Goal: Entertainment & Leisure: Consume media (video, audio)

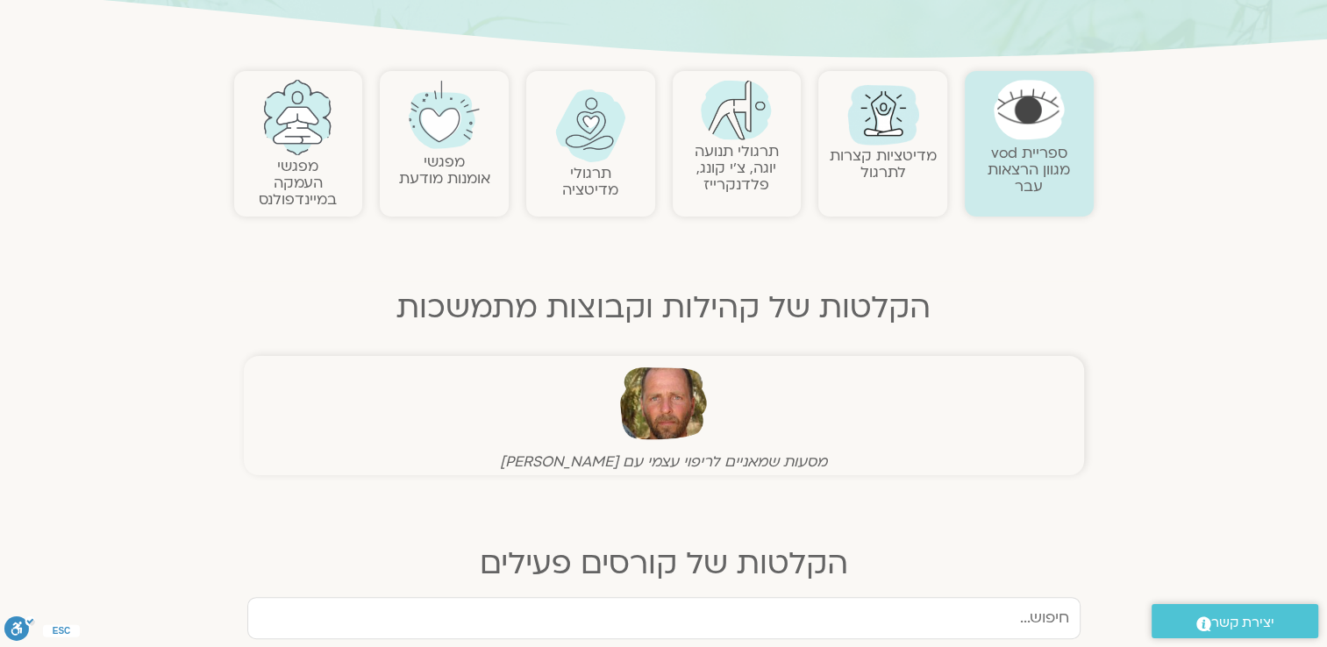
scroll to position [175, 0]
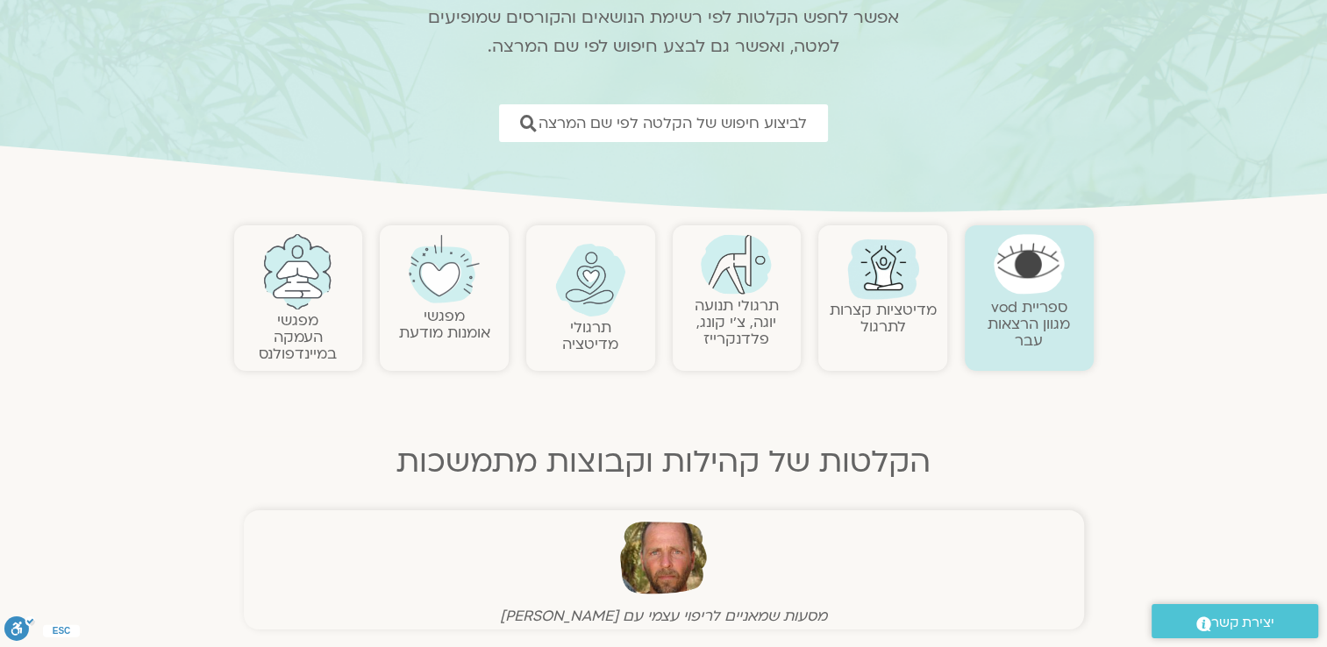
click at [584, 299] on img at bounding box center [590, 280] width 71 height 73
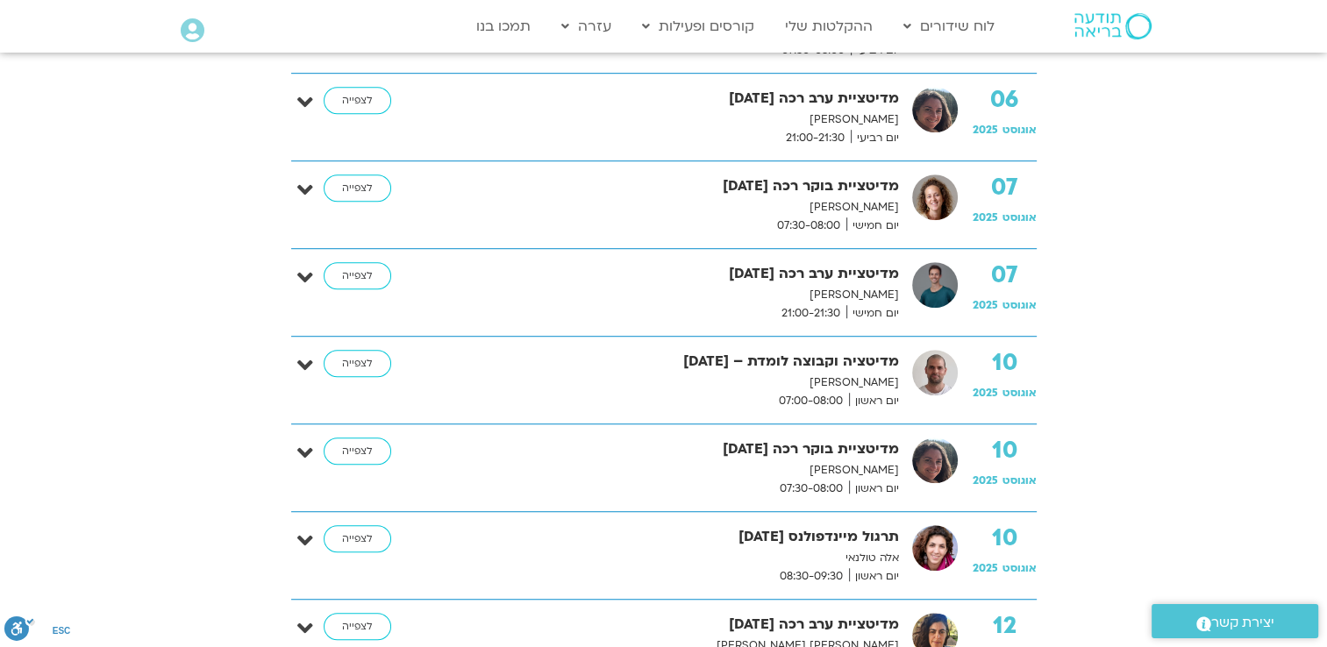
scroll to position [1666, 0]
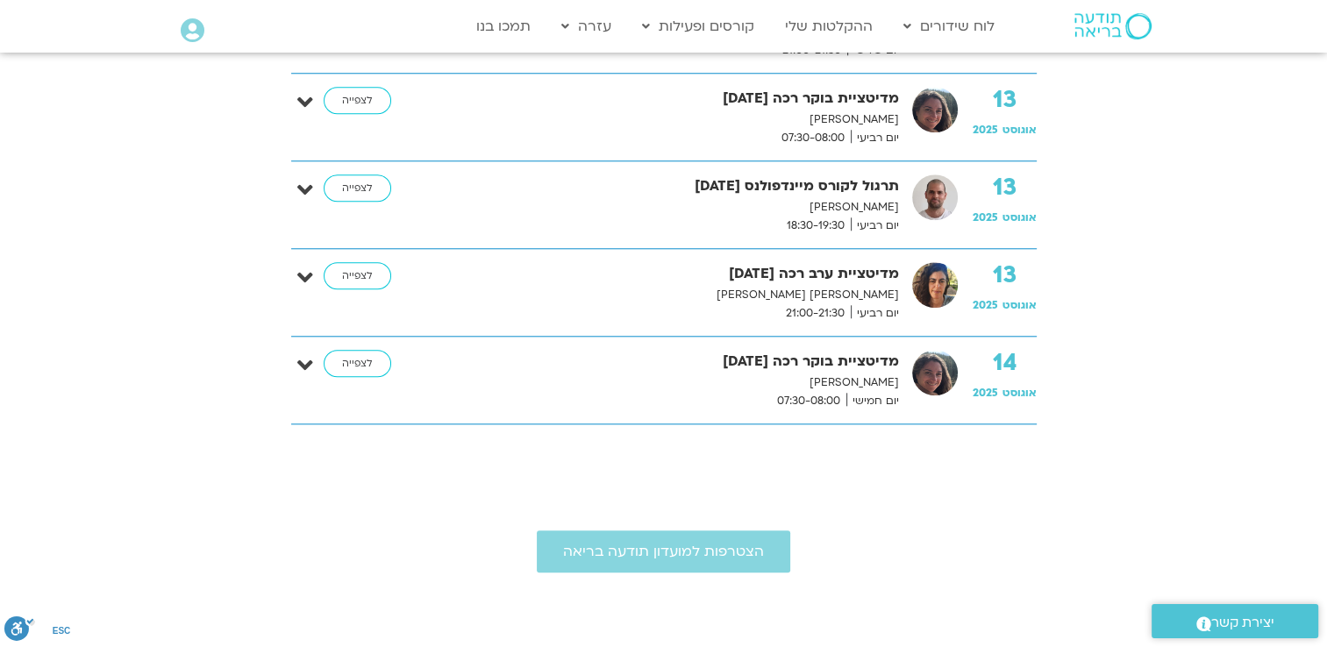
click at [377, 273] on link "לצפייה" at bounding box center [358, 276] width 68 height 28
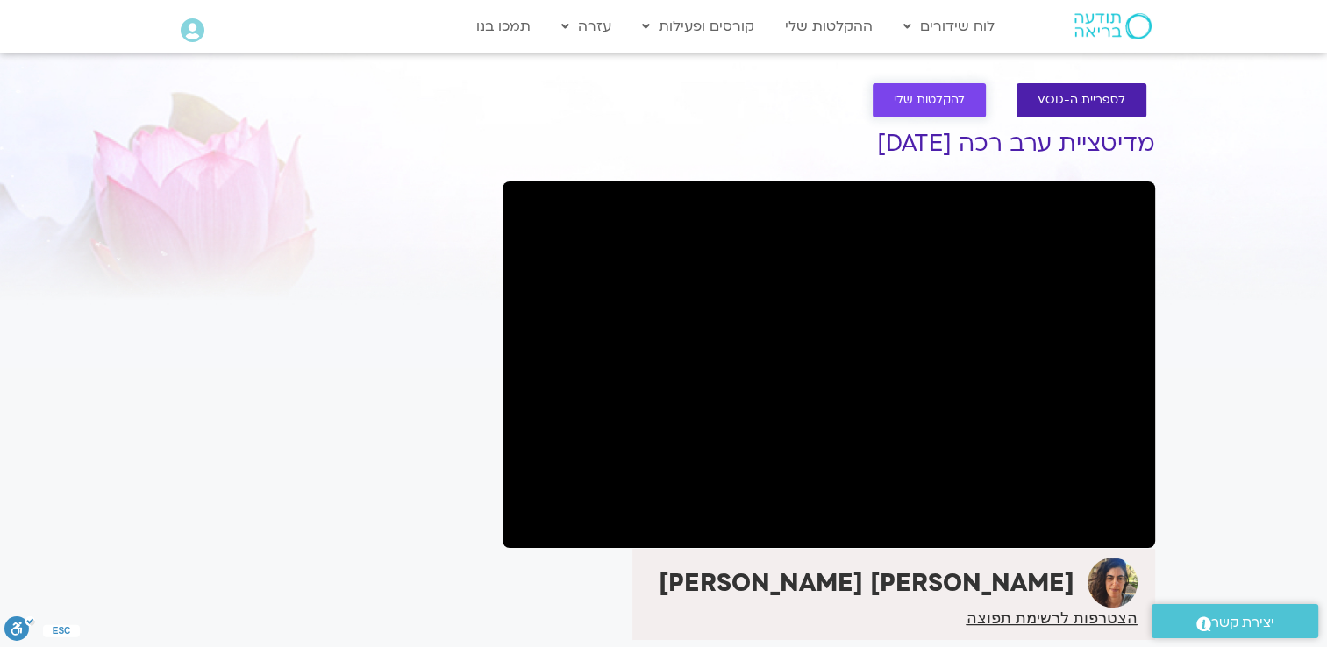
click at [960, 104] on span "להקלטות שלי" at bounding box center [929, 100] width 71 height 13
click at [965, 94] on span "להקלטות שלי" at bounding box center [929, 100] width 71 height 13
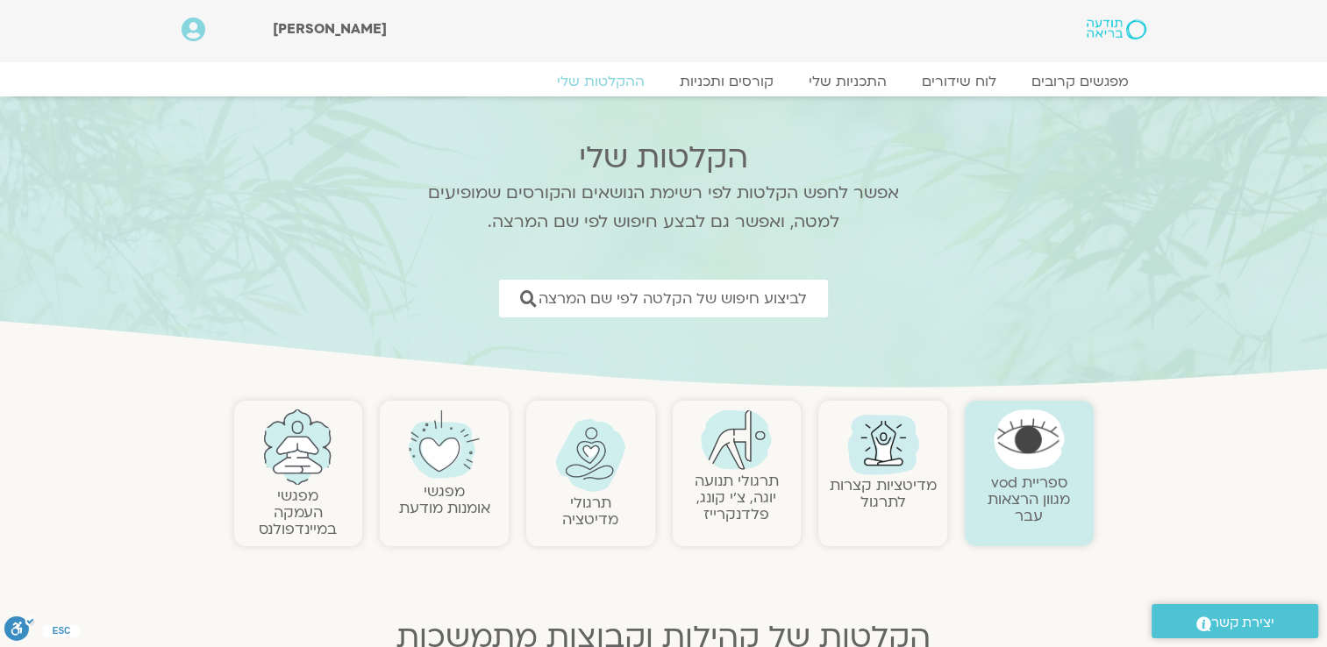
click at [586, 481] on img at bounding box center [590, 455] width 71 height 73
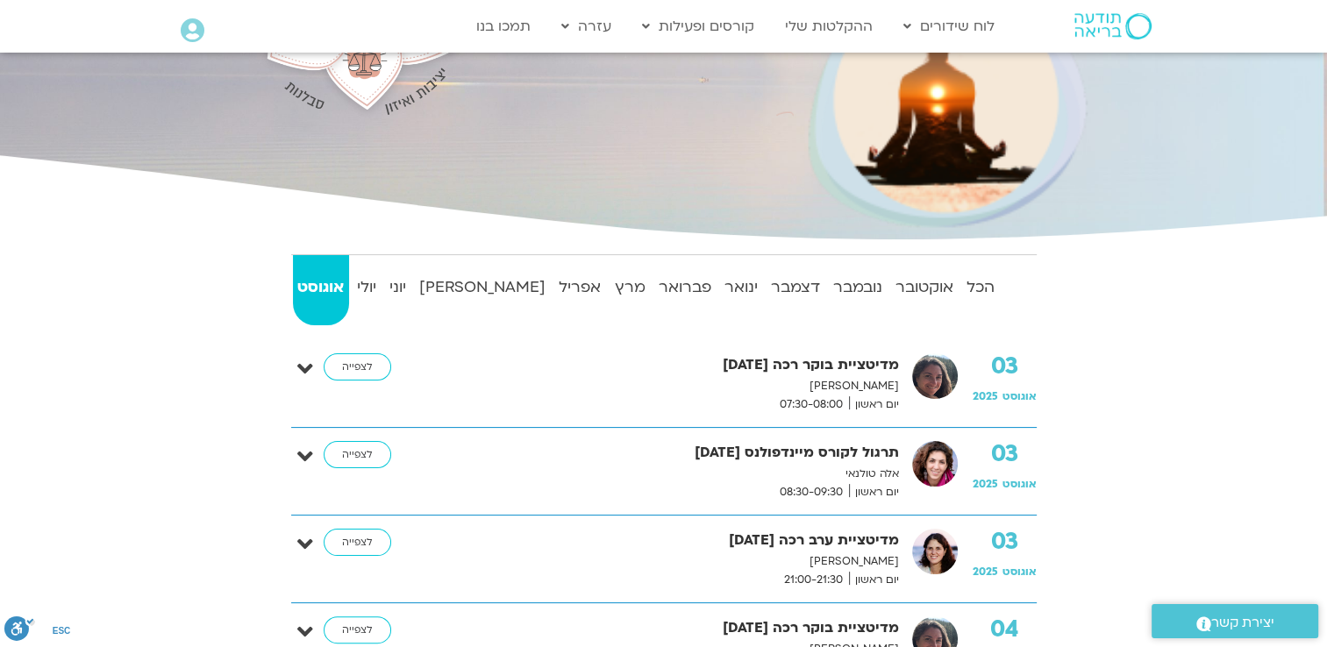
scroll to position [351, 0]
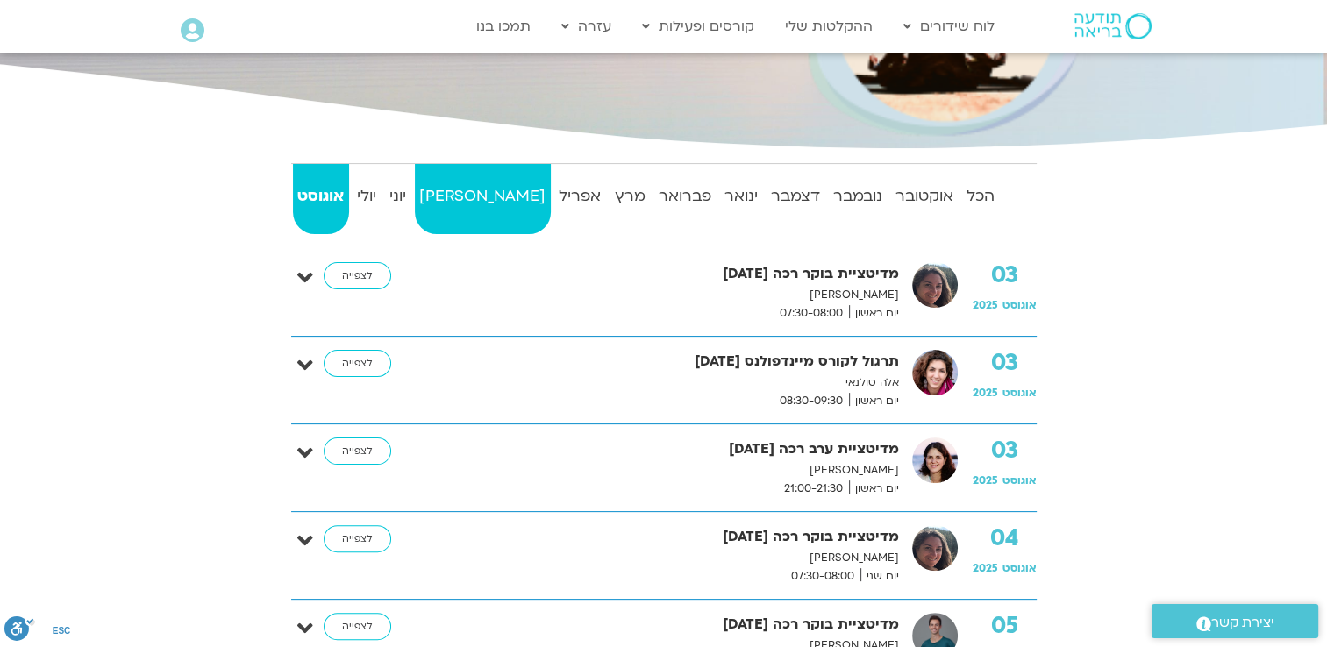
click at [457, 218] on link "[PERSON_NAME]" at bounding box center [483, 199] width 136 height 70
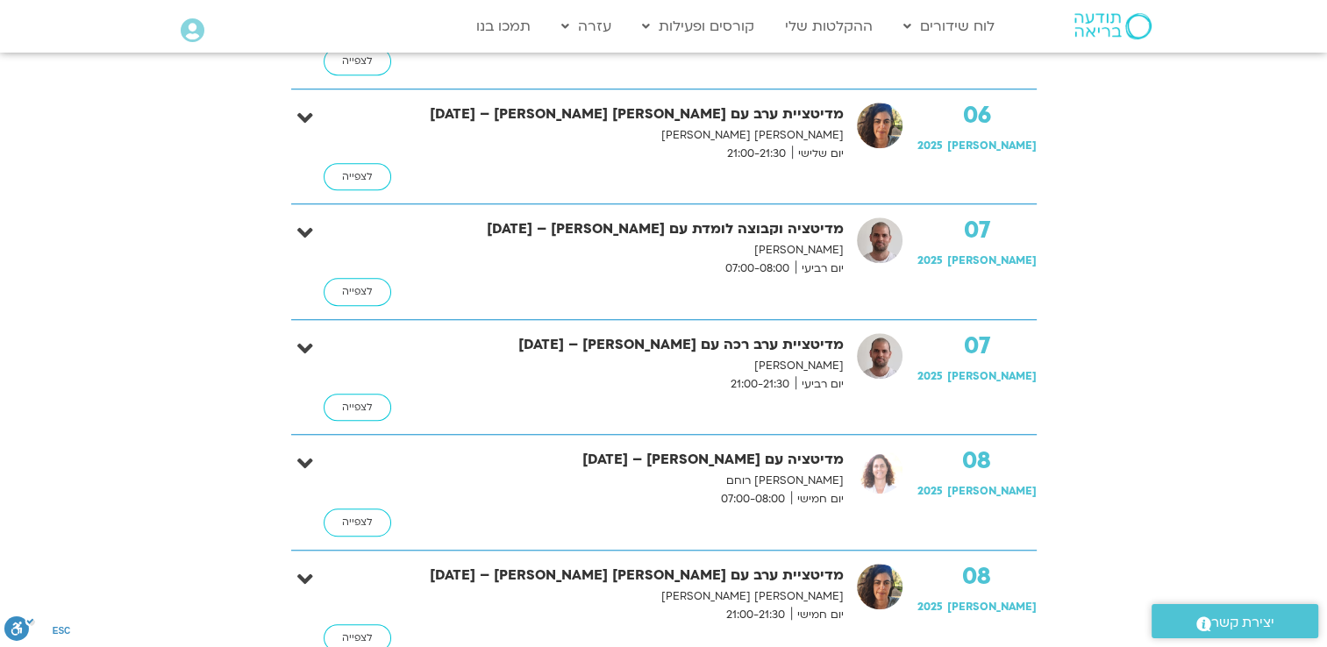
scroll to position [1579, 0]
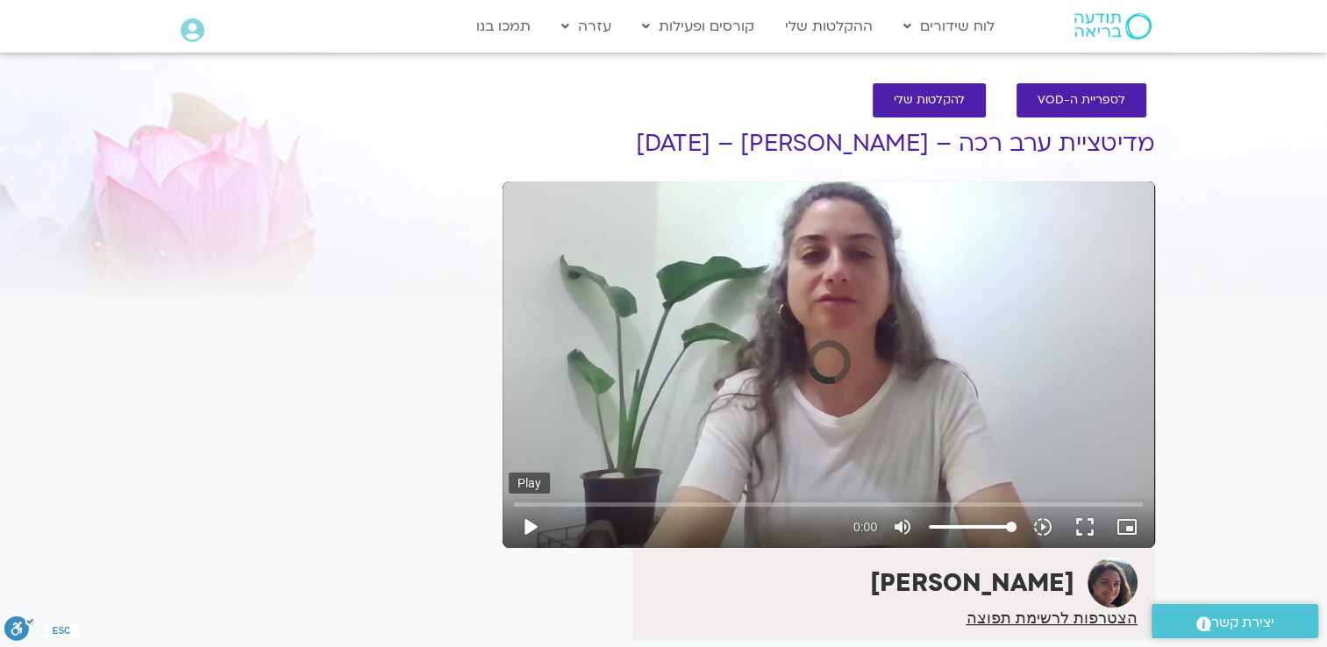
click at [541, 532] on button "play_arrow" at bounding box center [530, 527] width 42 height 42
click at [539, 532] on button "play_arrow" at bounding box center [530, 527] width 42 height 42
click at [1081, 533] on button "fullscreen" at bounding box center [1085, 527] width 42 height 42
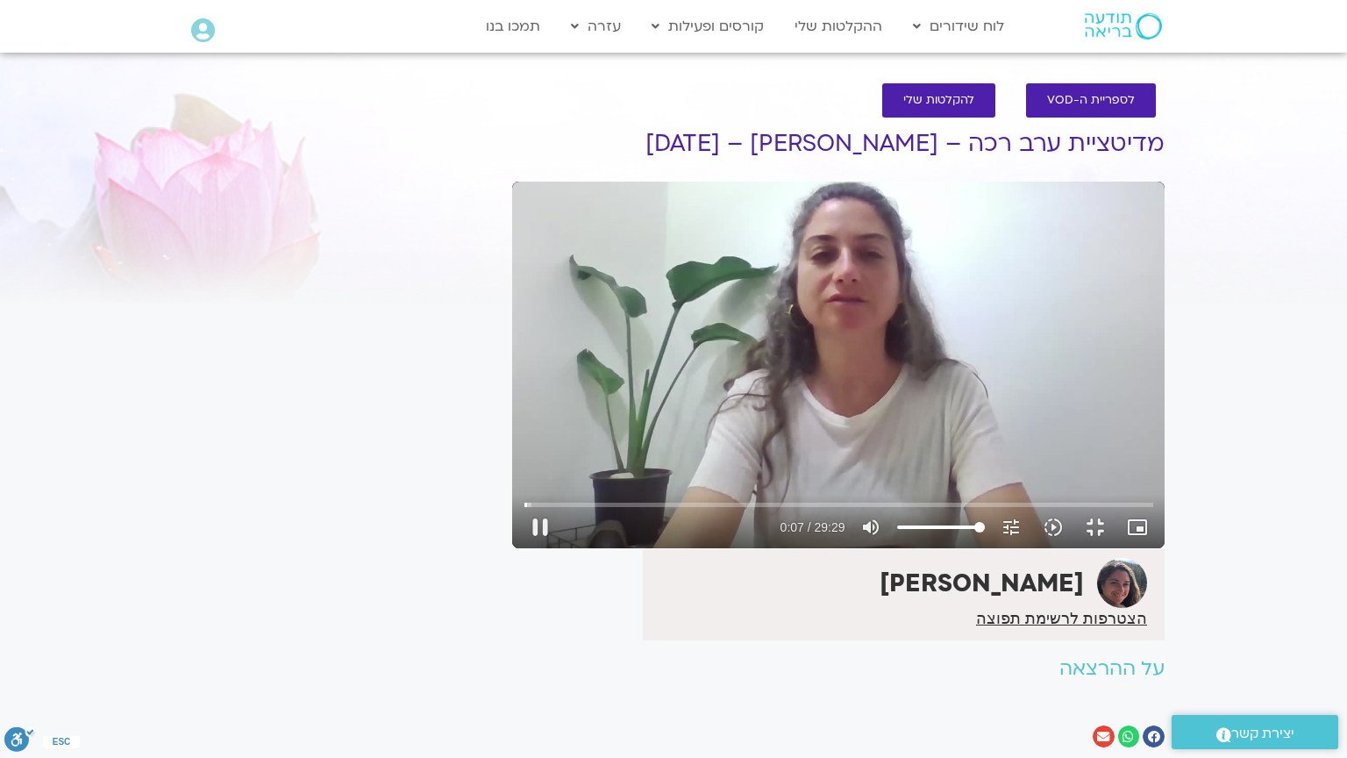
type input "7.245513"
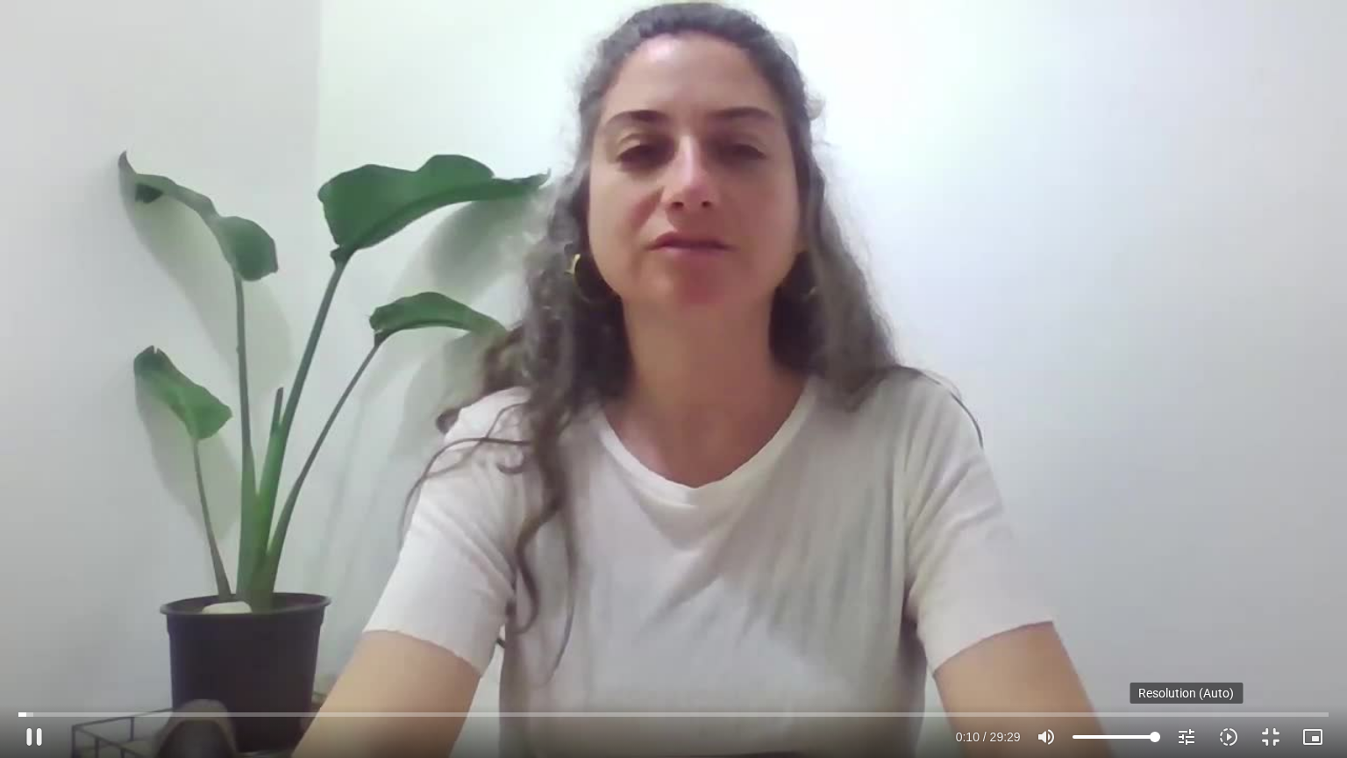
drag, startPoint x: 1155, startPoint y: 733, endPoint x: 1174, endPoint y: 730, distance: 19.6
click at [1160, 646] on input "volume" at bounding box center [1117, 736] width 88 height 11
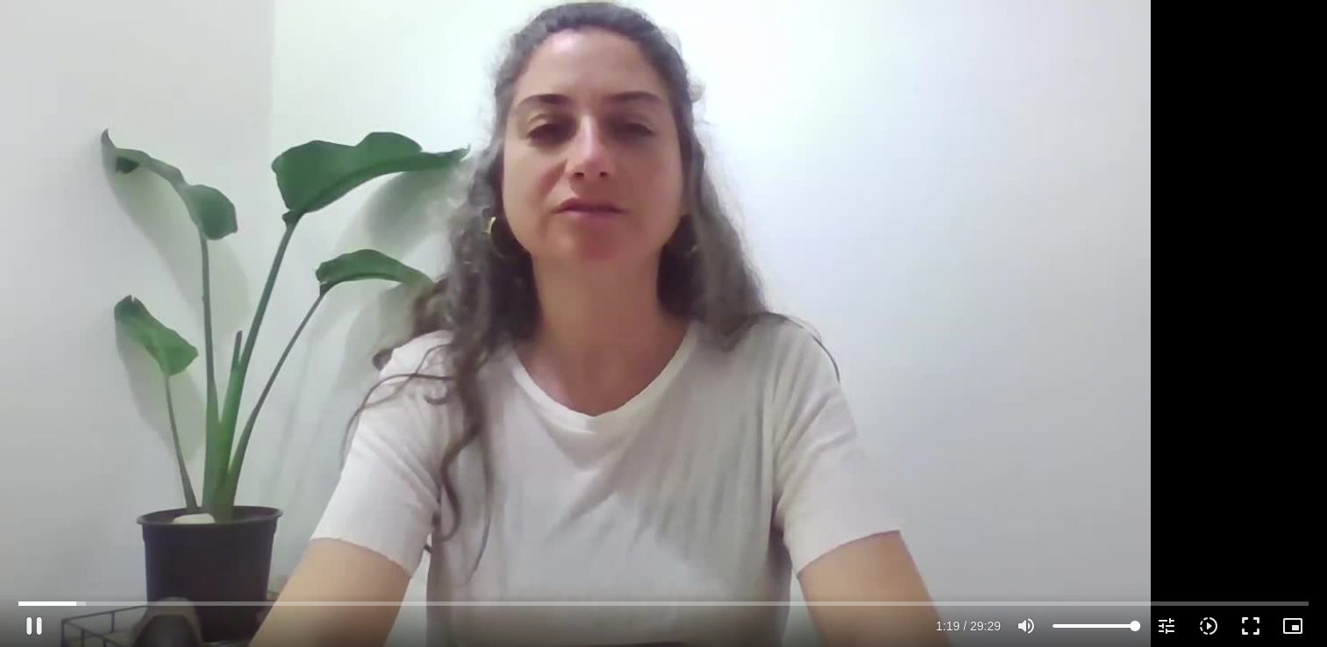
scroll to position [351, 0]
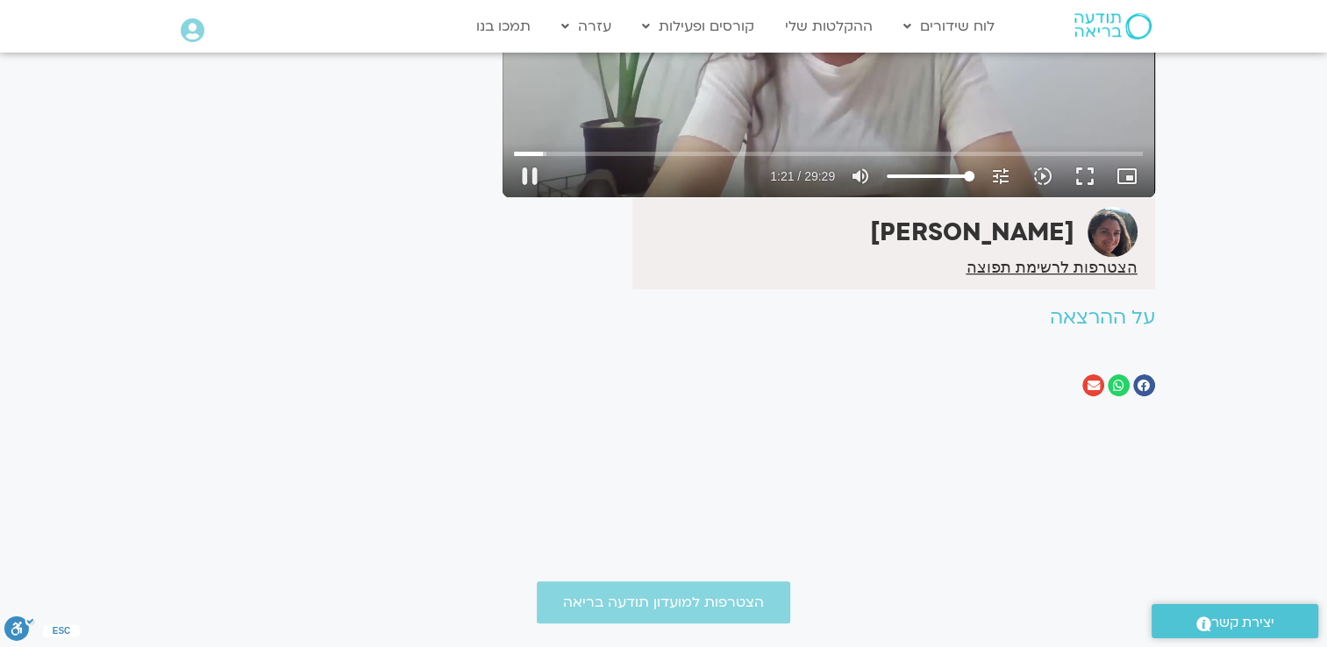
click at [288, 283] on div "It seems we can't find what you're looking for. It seems we can't find what you…" at bounding box center [329, 86] width 330 height 673
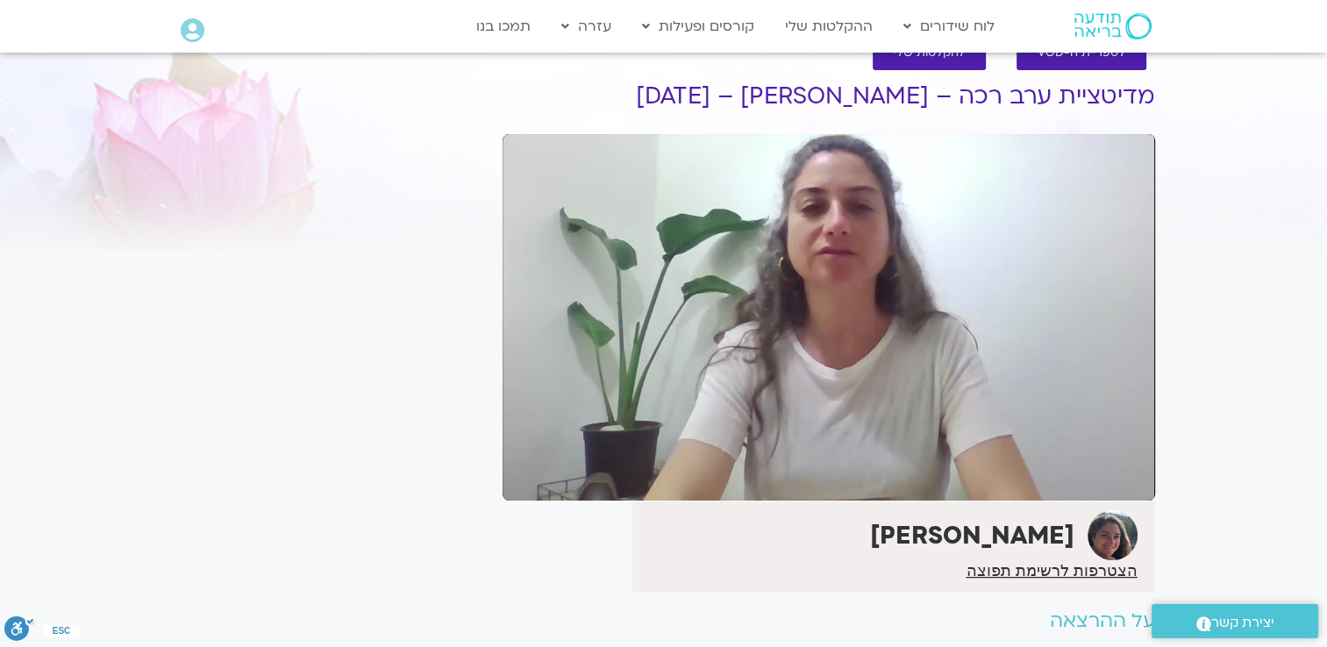
scroll to position [0, 0]
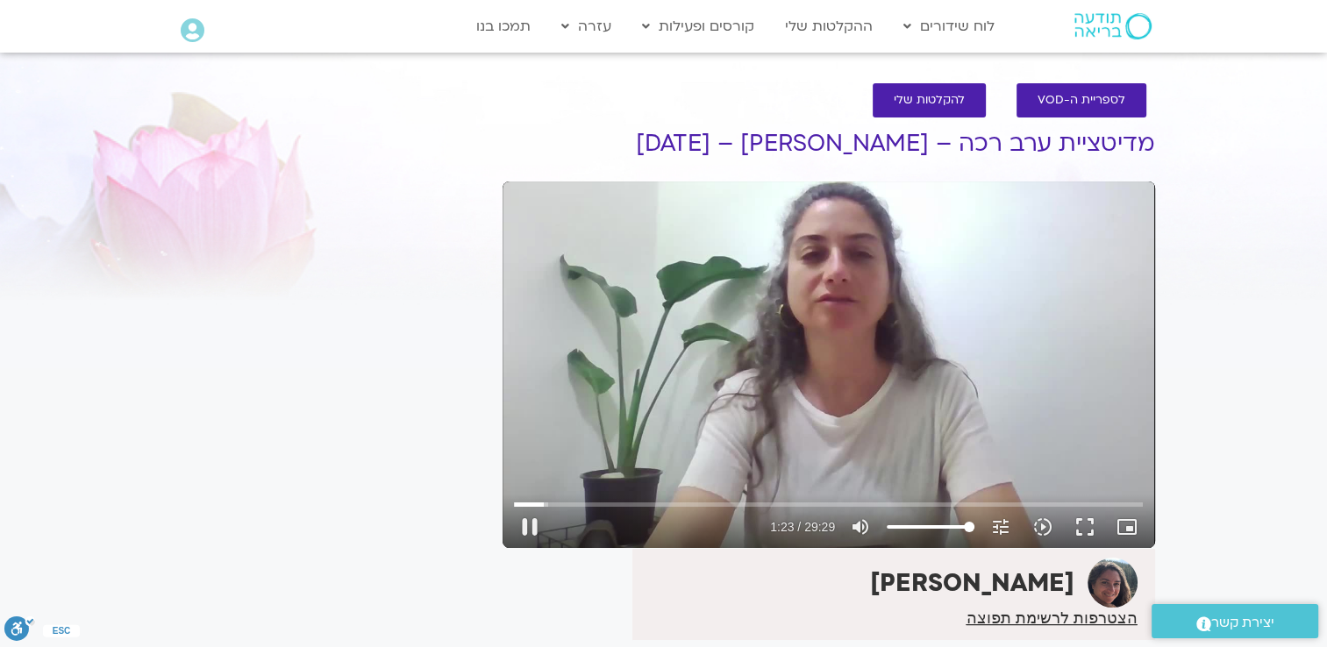
type input "83.315479"
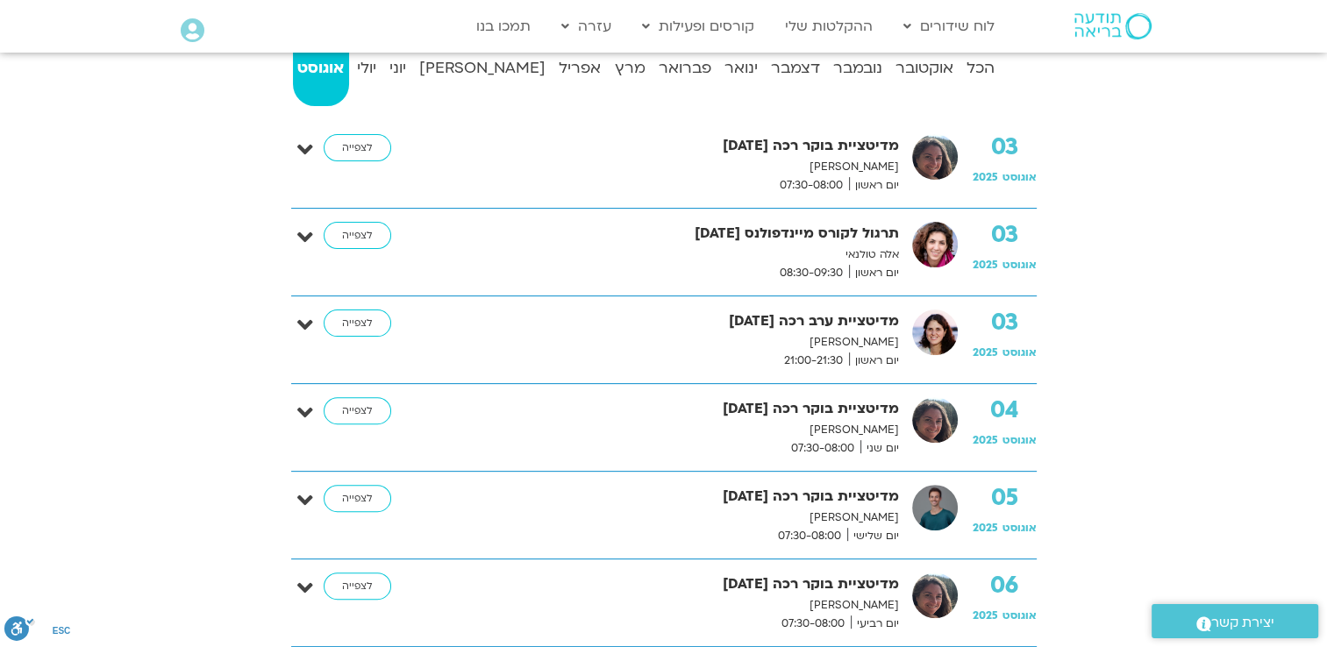
scroll to position [88, 0]
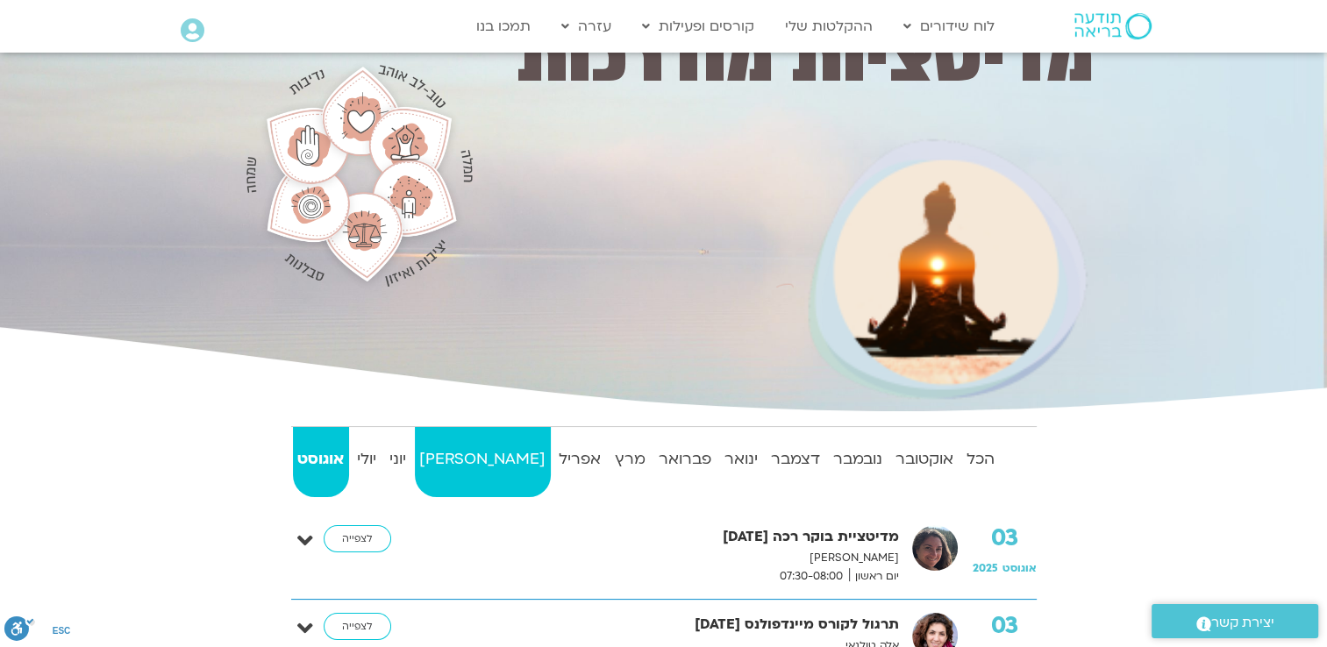
click at [482, 454] on strong "מאי" at bounding box center [483, 459] width 136 height 26
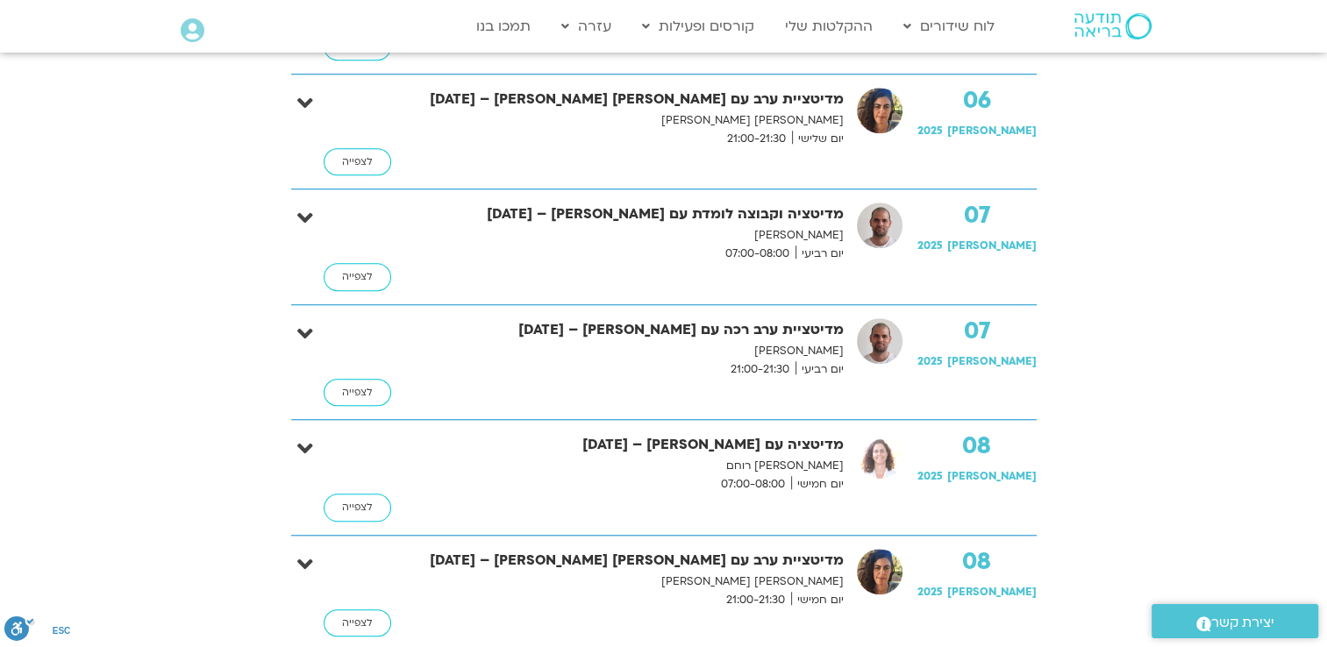
scroll to position [1579, 0]
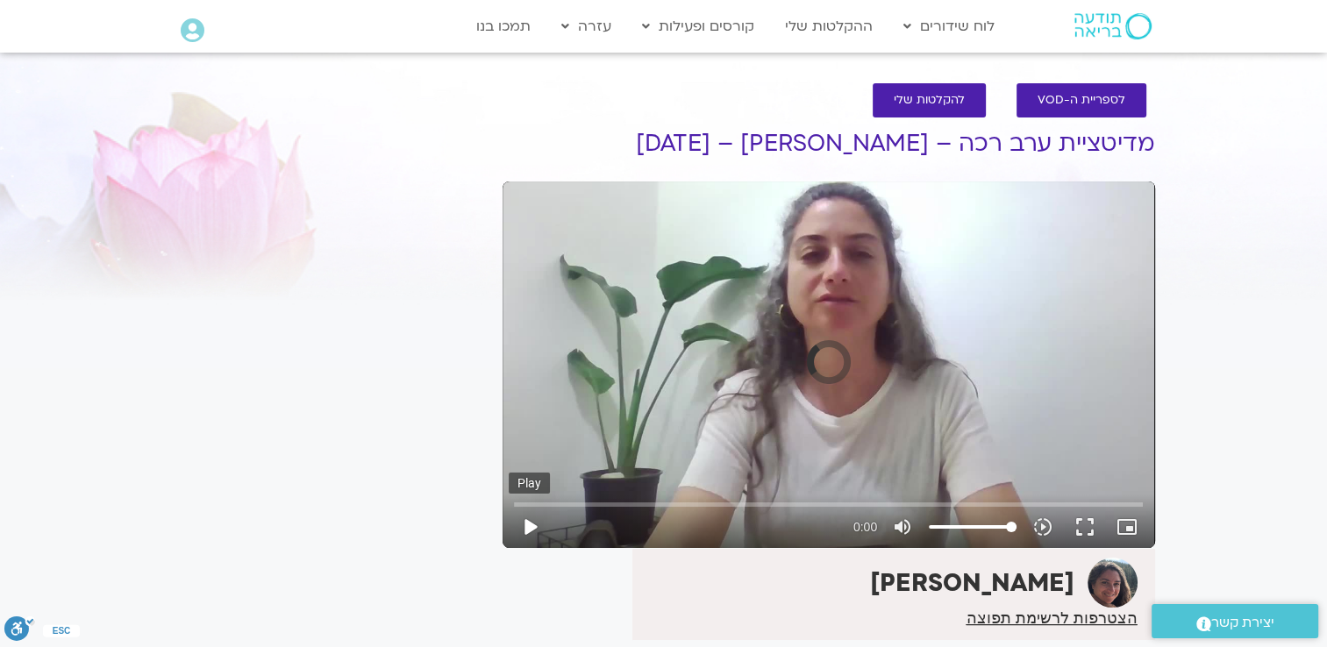
click at [534, 527] on button "play_arrow" at bounding box center [530, 527] width 42 height 42
click at [767, 321] on div "Skip ad 0:00 play_arrow 0:00 / 29:29 volume_up Mute tune Resolution Auto 360p s…" at bounding box center [829, 365] width 653 height 367
type input "18.776296"
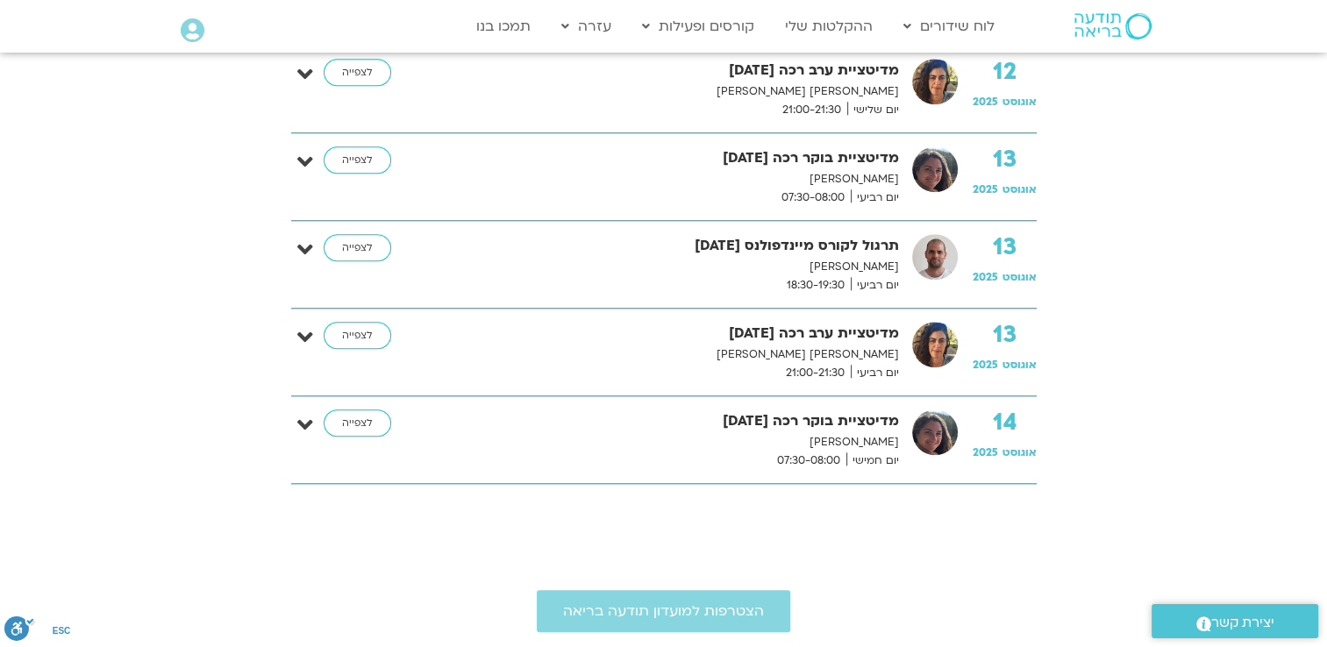
scroll to position [1491, 0]
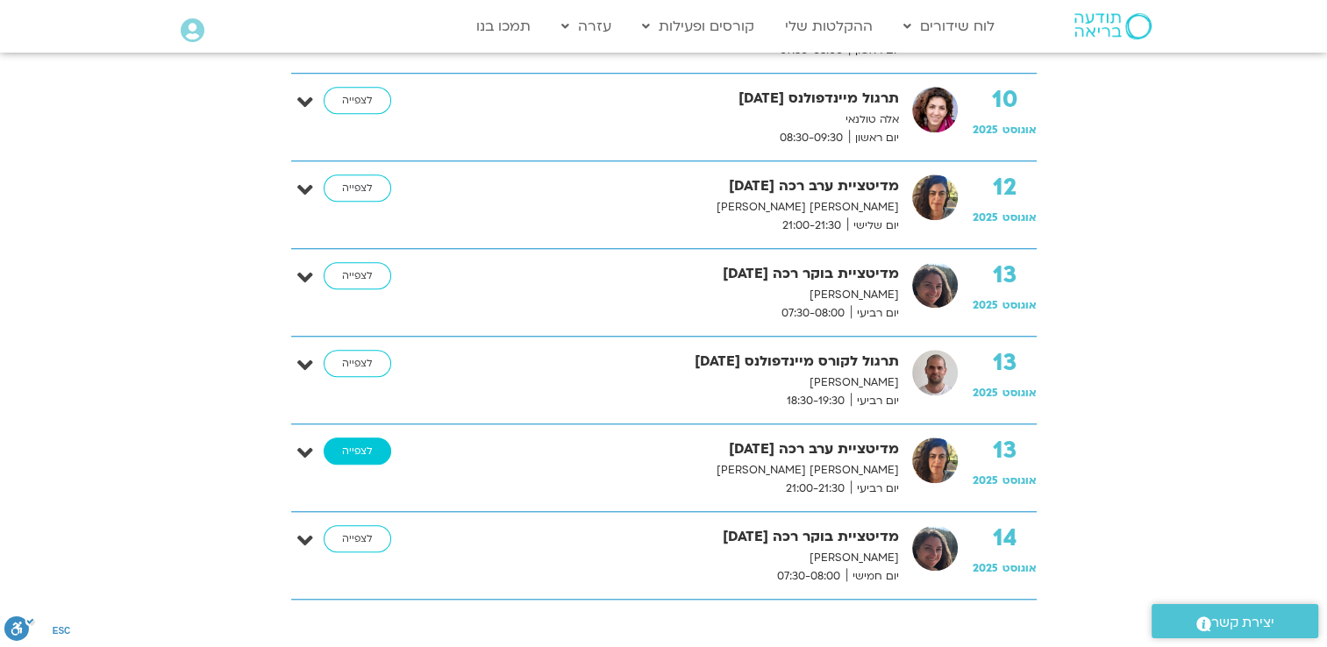
click at [333, 440] on link "לצפייה" at bounding box center [358, 452] width 68 height 28
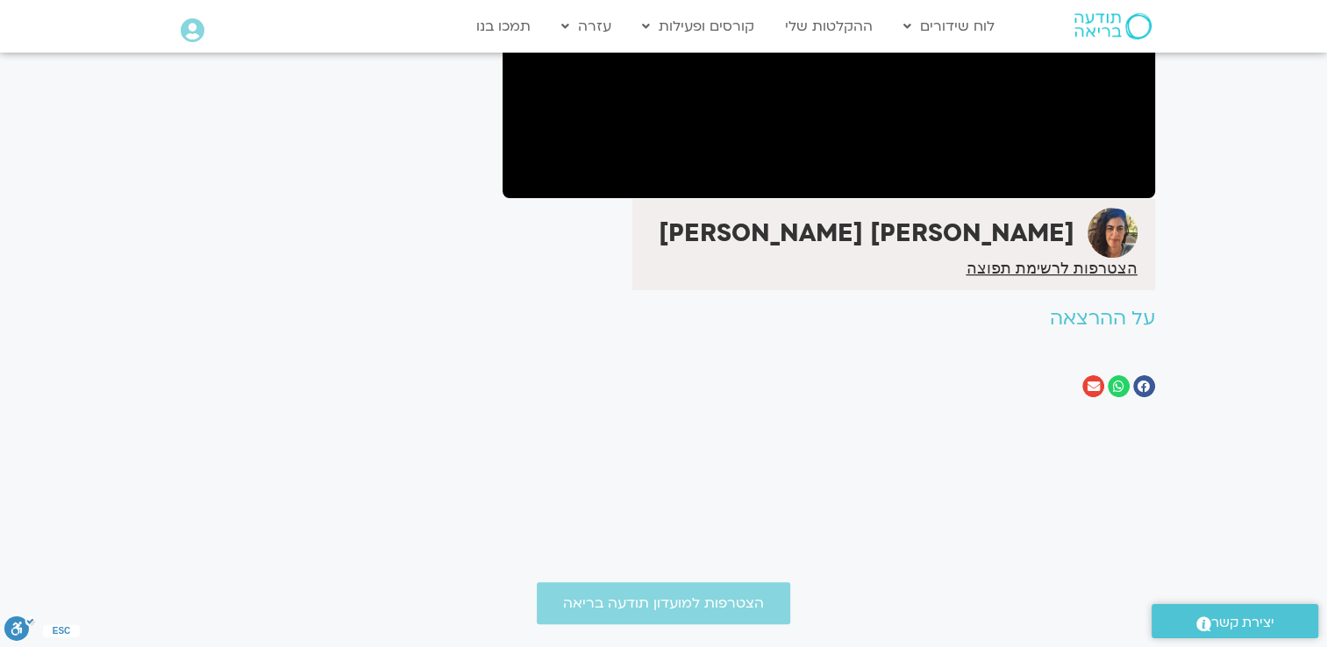
scroll to position [351, 0]
drag, startPoint x: 288, startPoint y: 432, endPoint x: 267, endPoint y: 410, distance: 31.0
click at [288, 432] on div "לספריית ה-VOD להקלטות שלי מדיטציית ערב רכה 13.8.25 סיון גל גוטמן הצטרפות לרשימת…" at bounding box center [663, 99] width 1327 height 769
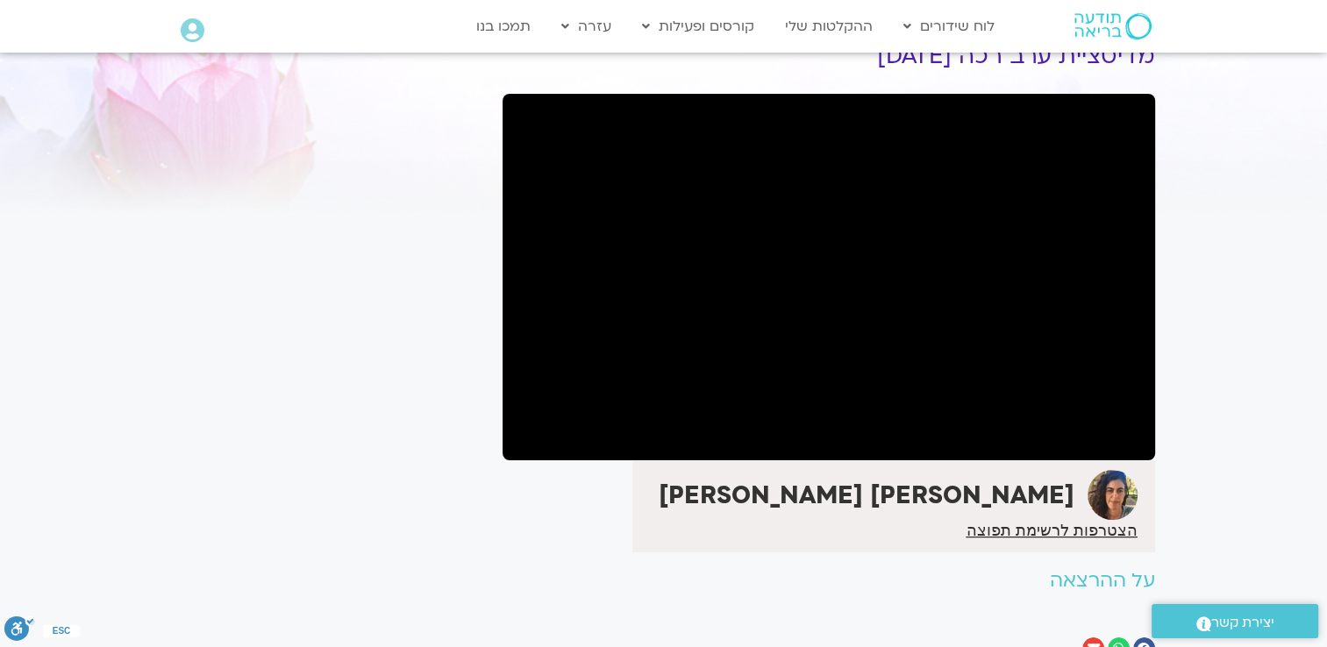
scroll to position [0, 0]
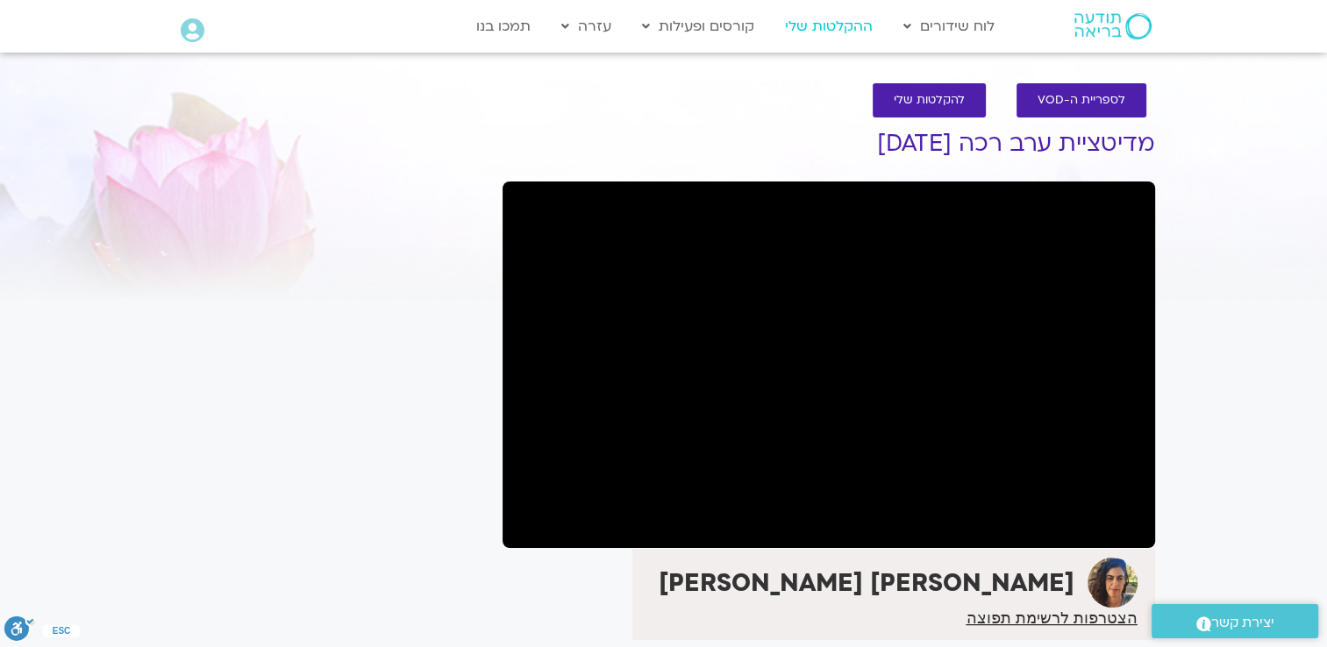
click at [829, 33] on link "ההקלטות שלי" at bounding box center [828, 26] width 105 height 33
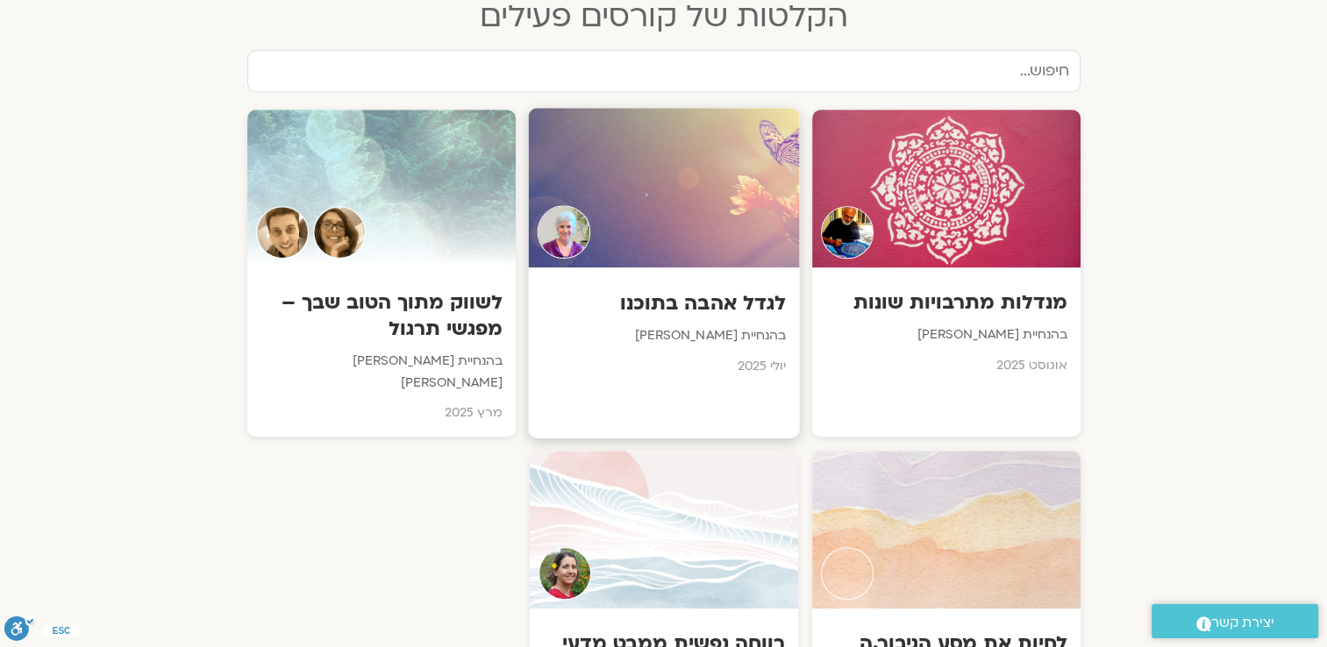
scroll to position [351, 0]
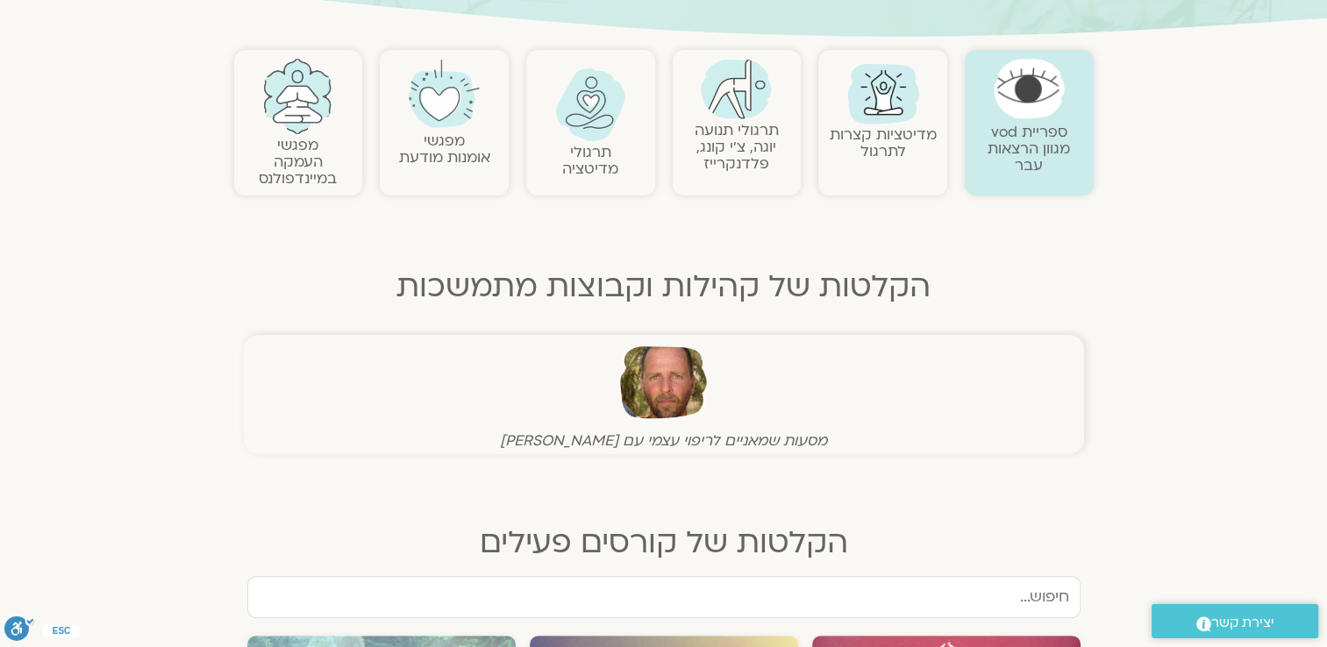
click at [603, 160] on link "תרגולי מדיטציה" at bounding box center [590, 160] width 56 height 37
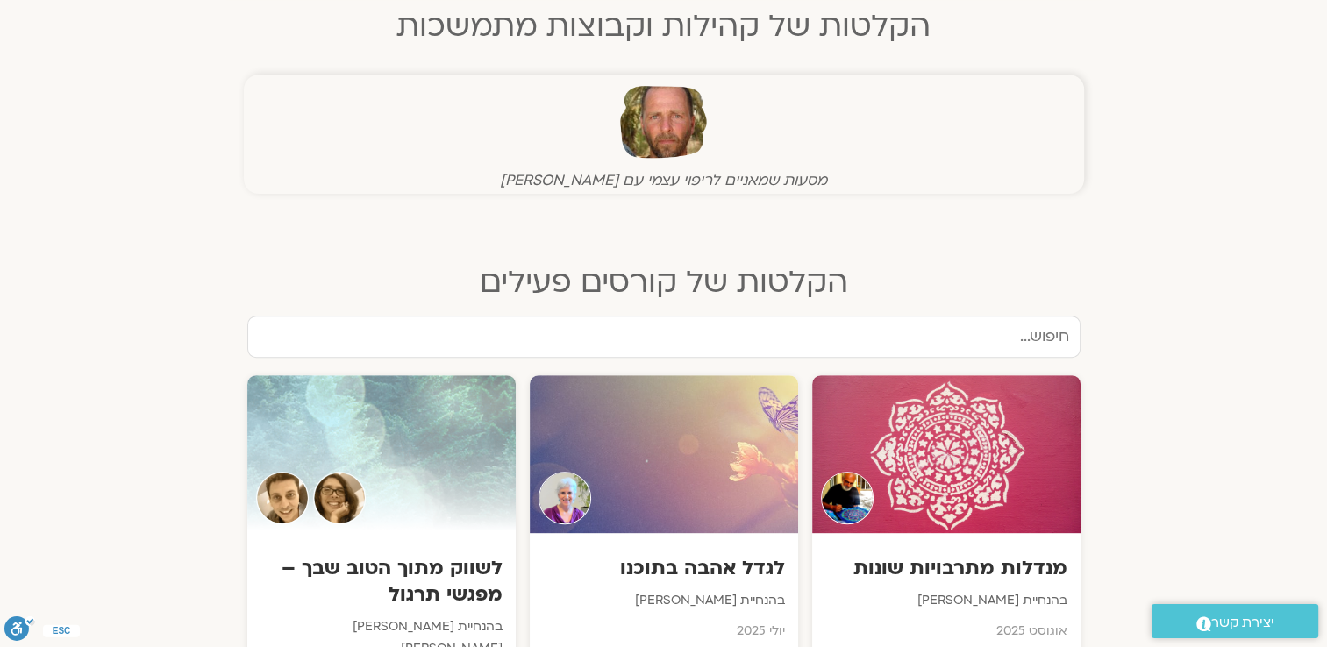
scroll to position [439, 0]
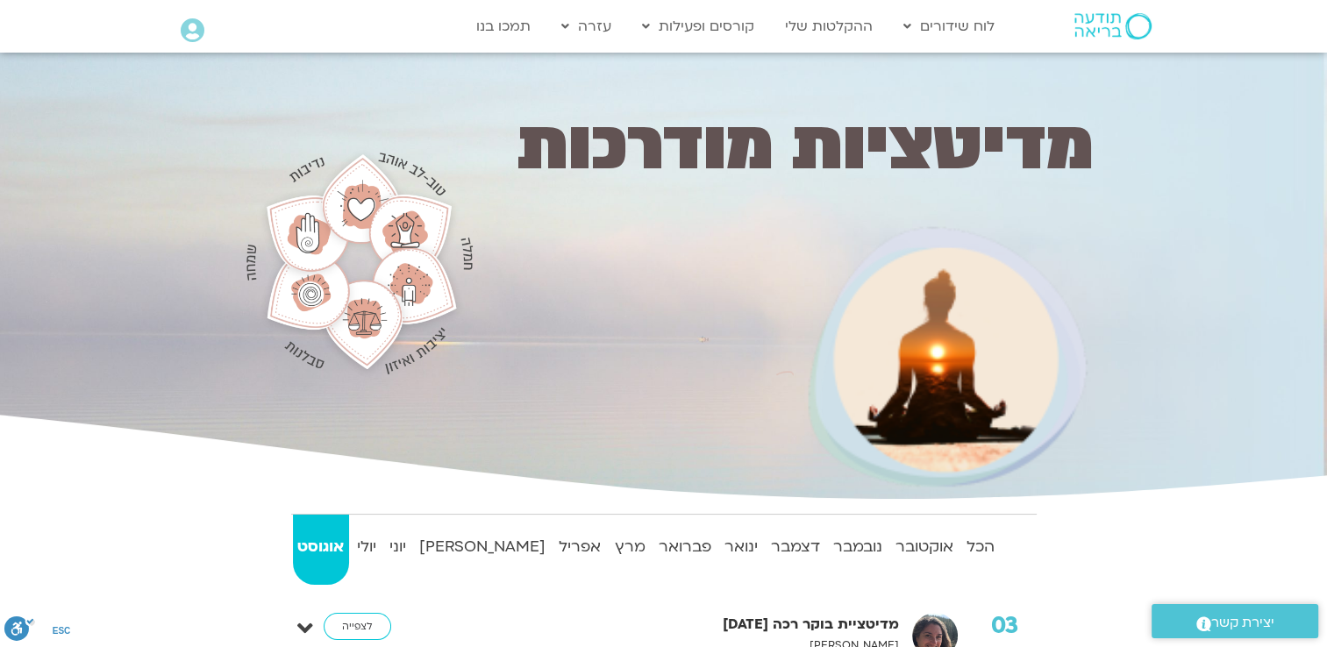
drag, startPoint x: 190, startPoint y: 512, endPoint x: -4, endPoint y: 682, distance: 257.9
drag, startPoint x: 1230, startPoint y: -8, endPoint x: 1144, endPoint y: -24, distance: 87.4
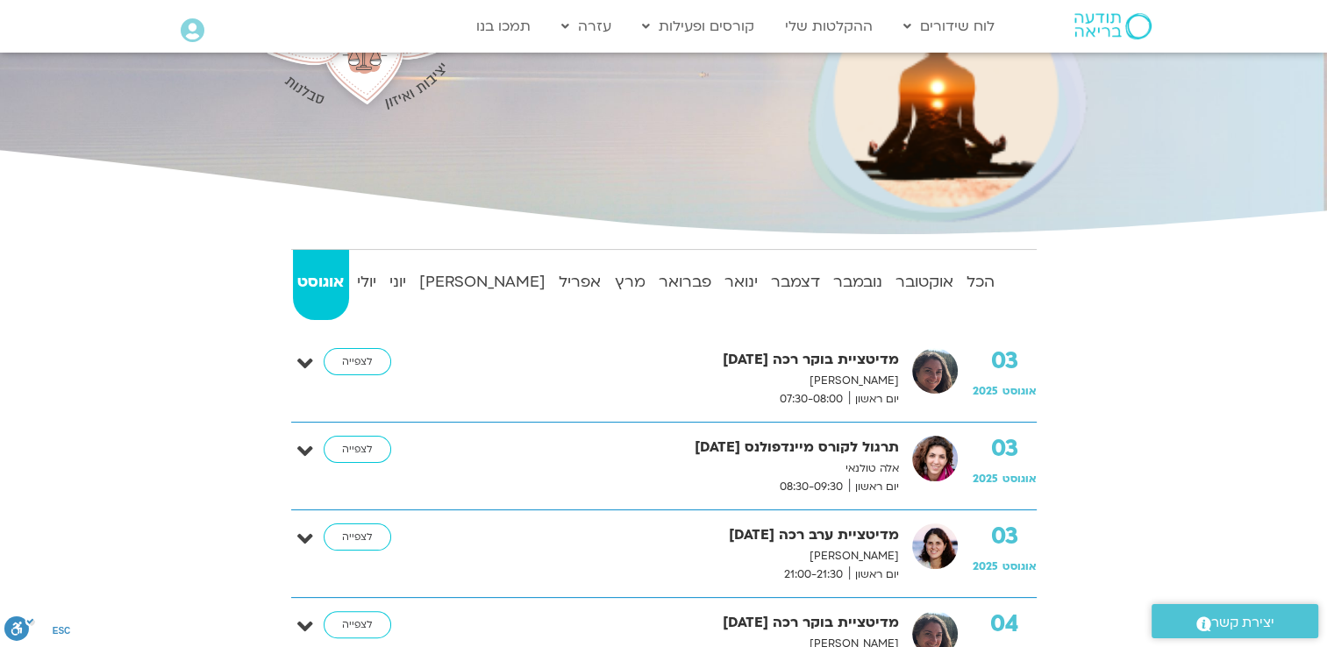
scroll to position [263, 0]
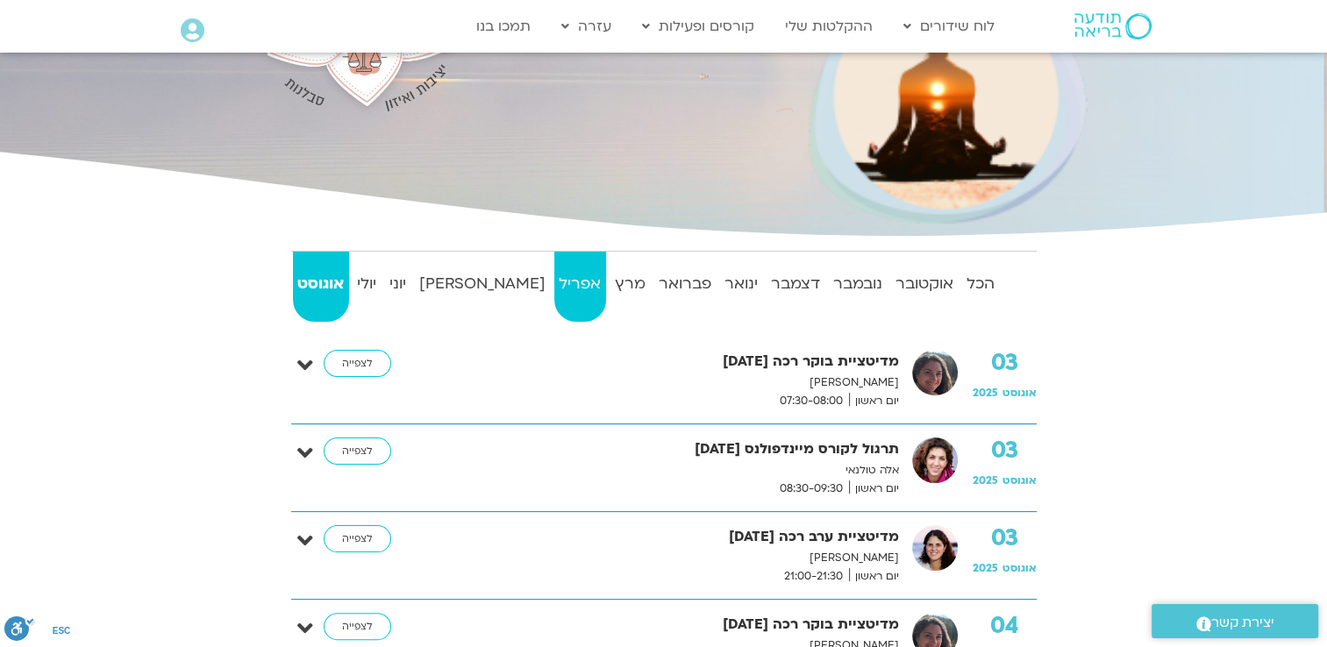
click at [554, 286] on strong "אפריל" at bounding box center [580, 284] width 52 height 26
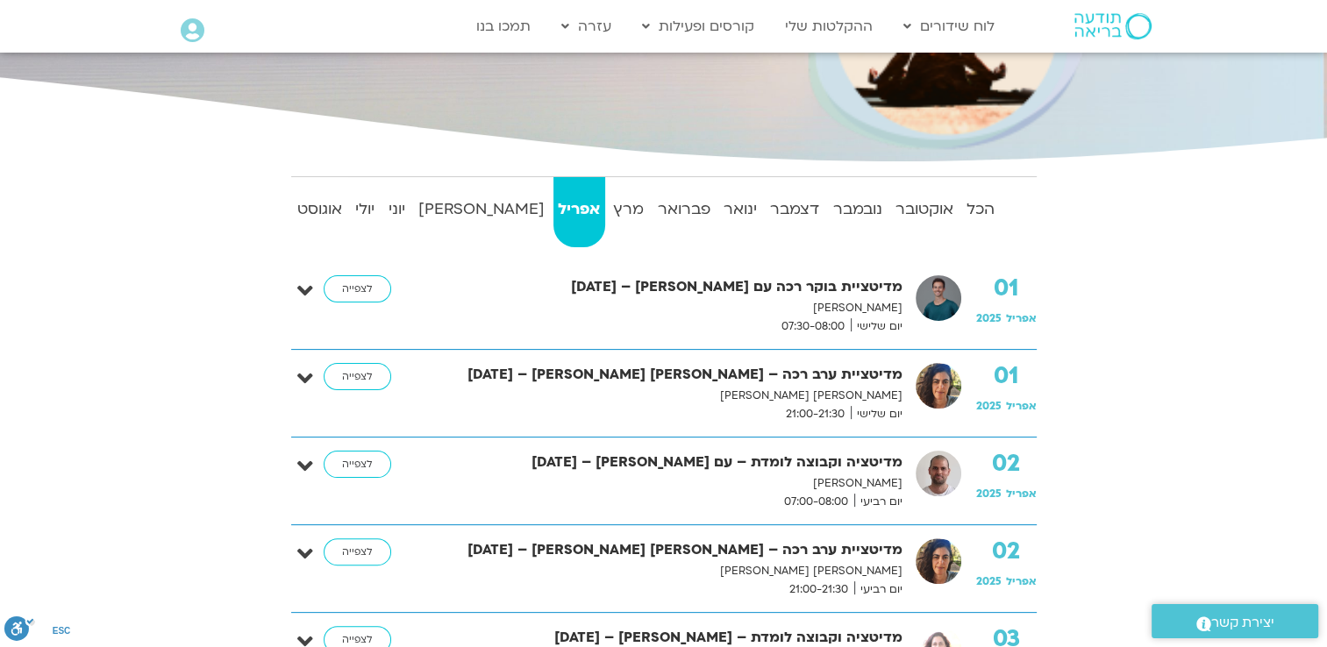
scroll to position [789, 0]
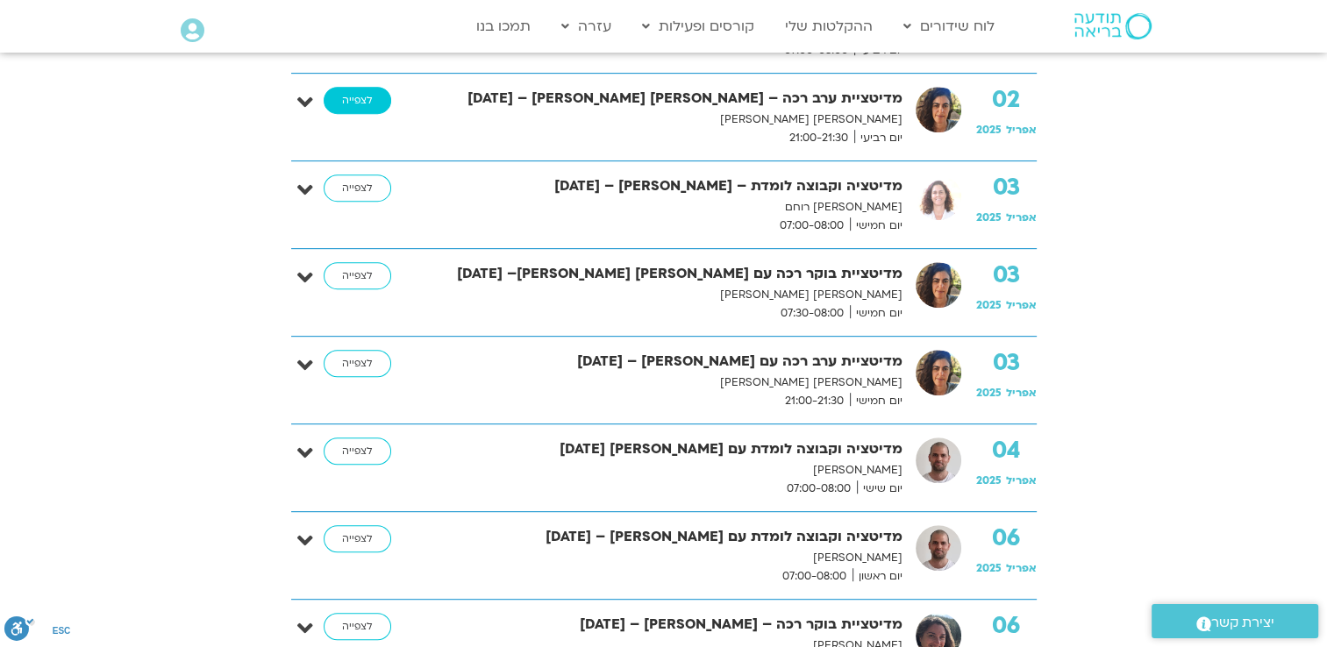
click at [347, 102] on link "לצפייה" at bounding box center [358, 101] width 68 height 28
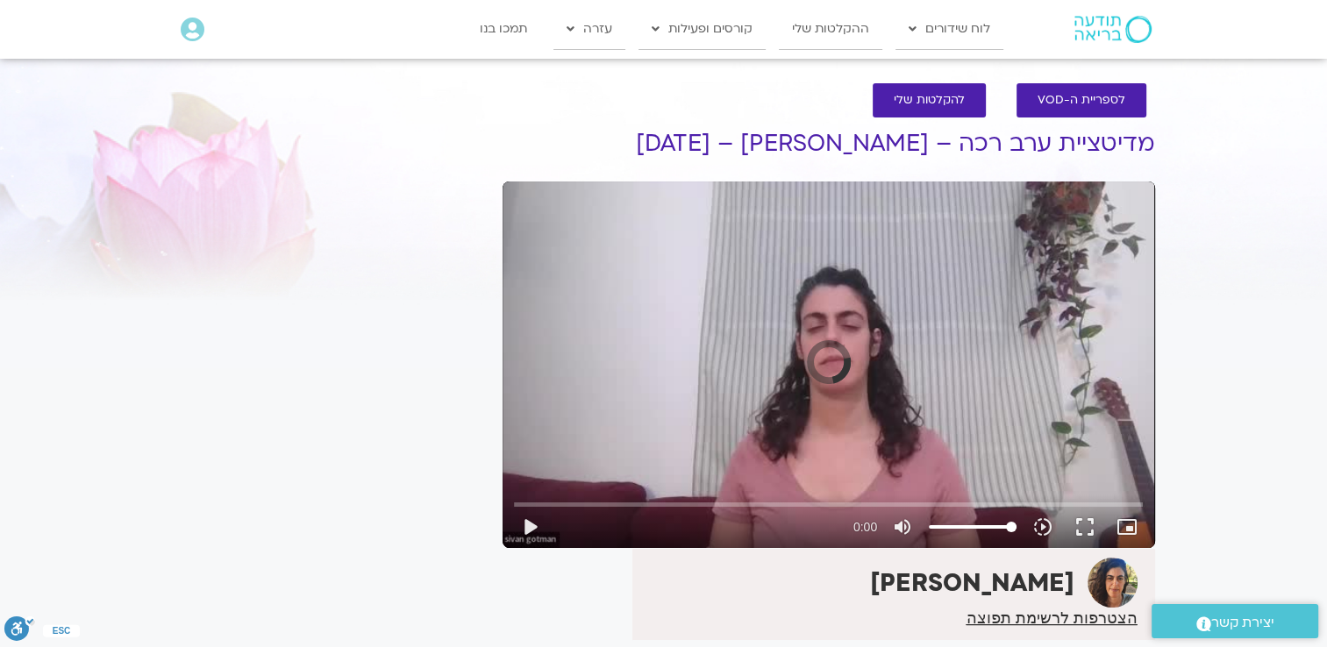
drag, startPoint x: 921, startPoint y: 396, endPoint x: 905, endPoint y: 388, distance: 17.7
click at [919, 396] on div "Skip ad play_arrow 0:00 volume_up Mute tune Resolution Auto slow_motion_video P…" at bounding box center [829, 365] width 653 height 367
click at [533, 524] on button "play_arrow" at bounding box center [530, 527] width 42 height 42
click at [1070, 530] on button "fullscreen" at bounding box center [1085, 527] width 42 height 42
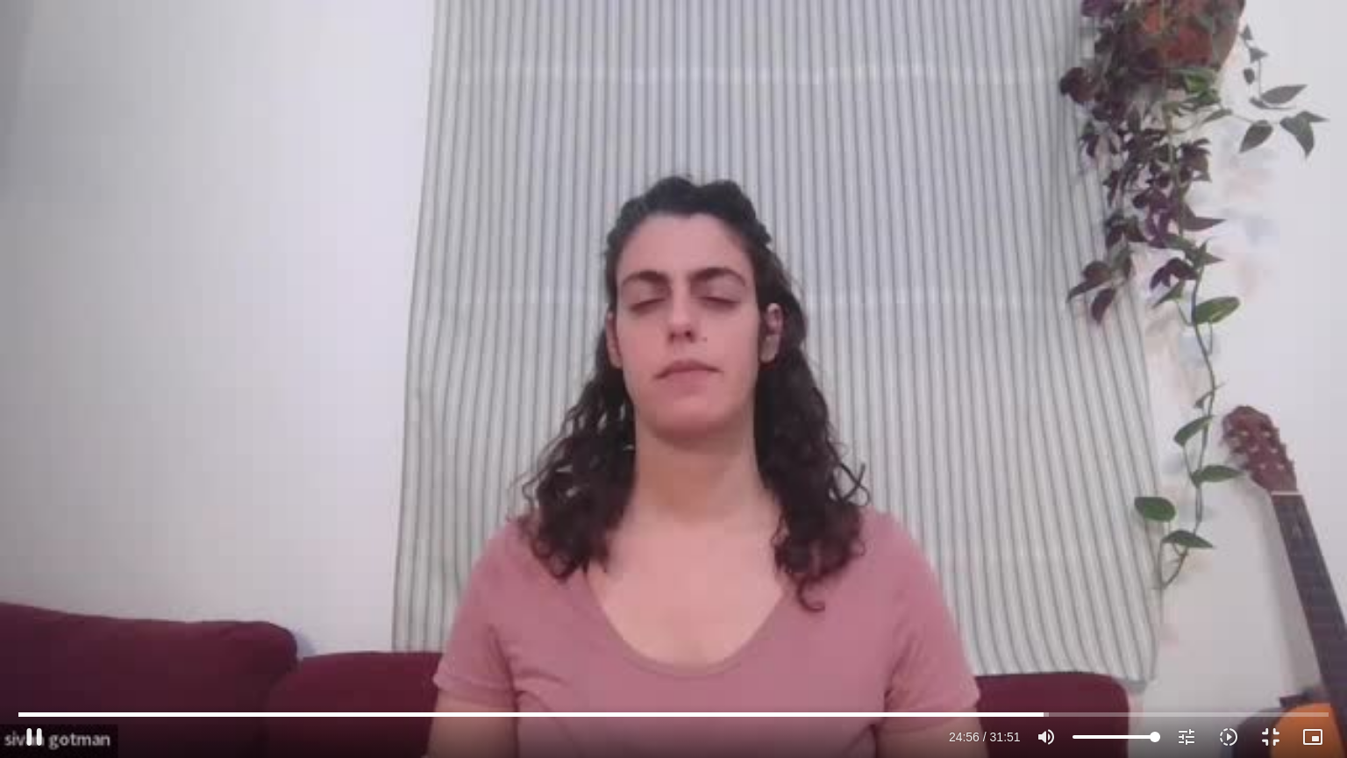
click at [568, 395] on div "Skip ad 1:47 pause 24:56 / 31:51 volume_up Mute tune Resolution Auto 360p slow_…" at bounding box center [673, 379] width 1347 height 758
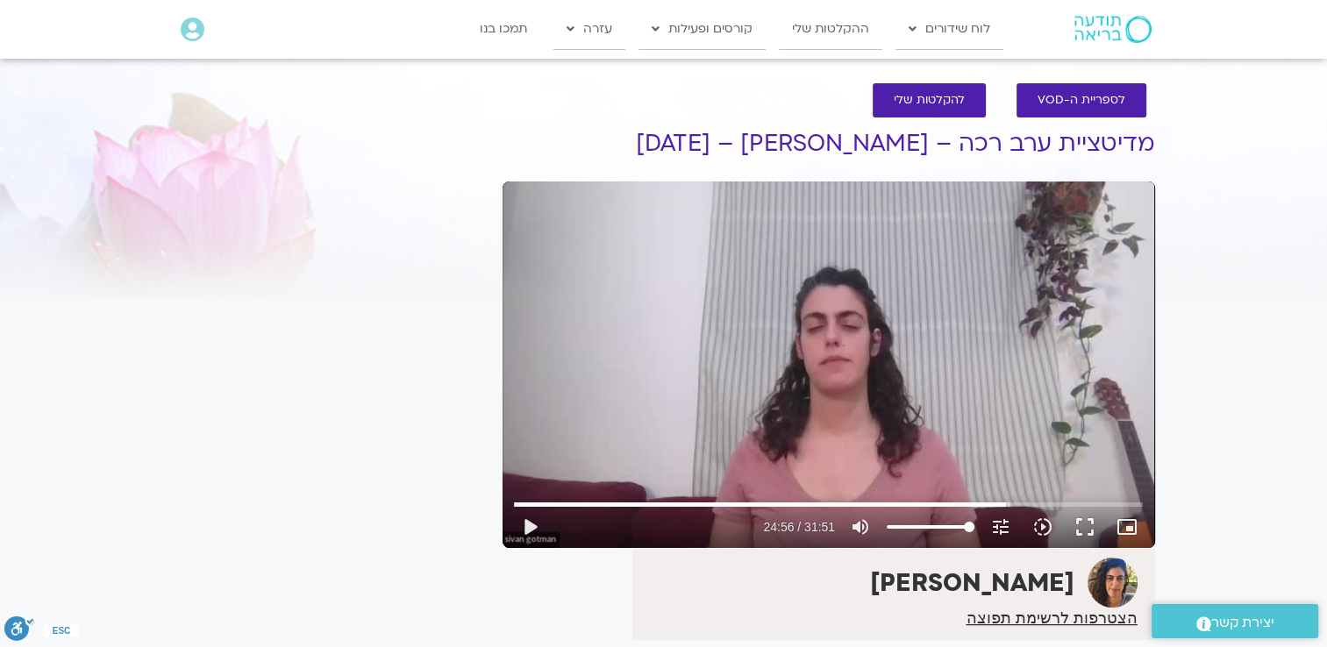
drag, startPoint x: 867, startPoint y: 426, endPoint x: 946, endPoint y: 384, distance: 89.5
click at [867, 426] on div "Skip ad 1:47 play_arrow 24:56 / 31:51 volume_up Mute tune Resolution Auto 360p …" at bounding box center [829, 365] width 653 height 367
click at [975, 354] on div "Skip ad 1:47 pause 24:57 / 31:51 volume_up Mute tune Resolution Auto 360p slow_…" at bounding box center [829, 365] width 653 height 367
type input "1497.369432"
